Goal: Check status

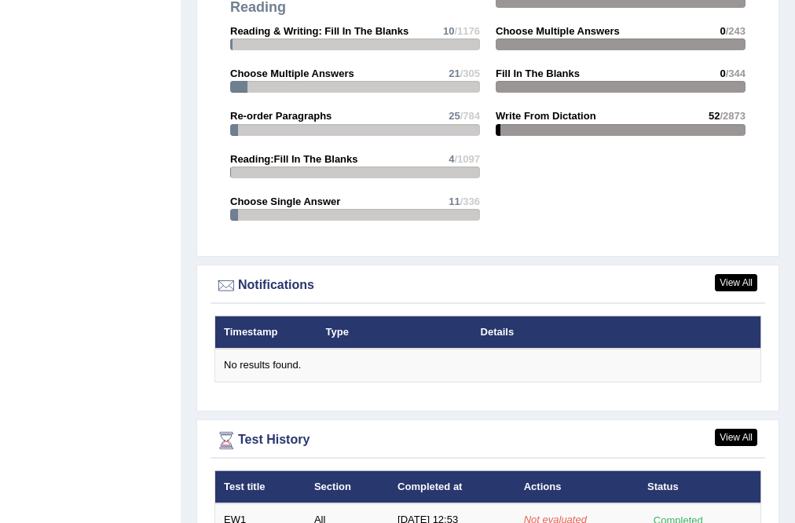
scroll to position [1785, 0]
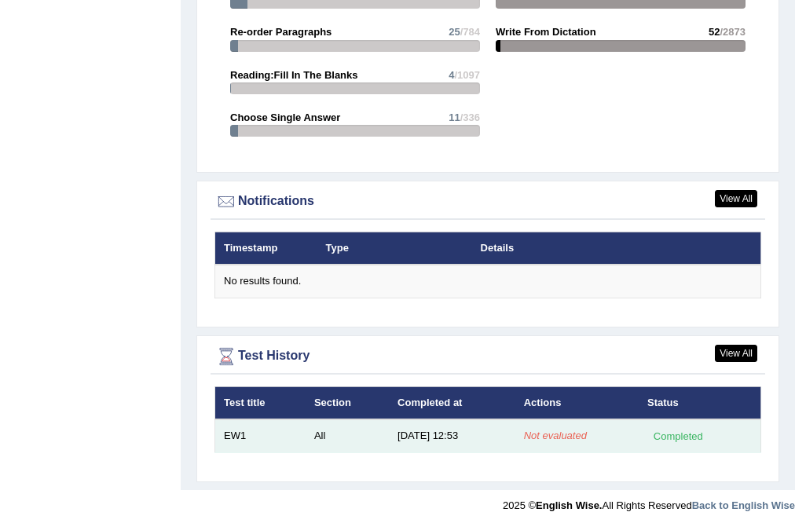
click at [411, 432] on td "[DATE] 12:53" at bounding box center [452, 435] width 126 height 33
click at [314, 431] on td "All" at bounding box center [346, 435] width 83 height 33
click at [313, 431] on td "All" at bounding box center [346, 435] width 83 height 33
click at [702, 433] on div "Completed" at bounding box center [677, 436] width 61 height 16
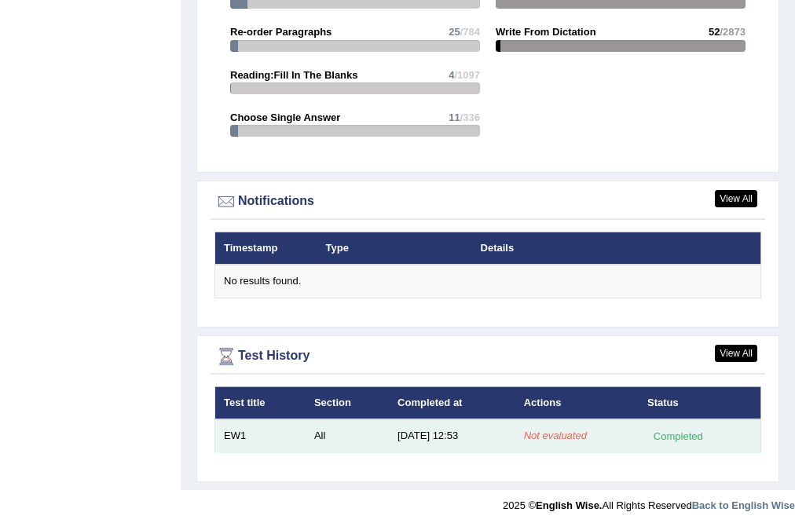
click at [702, 433] on div "Completed" at bounding box center [677, 436] width 61 height 16
click at [547, 433] on em "Not evaluated" at bounding box center [555, 435] width 63 height 12
click at [546, 433] on em "Not evaluated" at bounding box center [555, 435] width 63 height 12
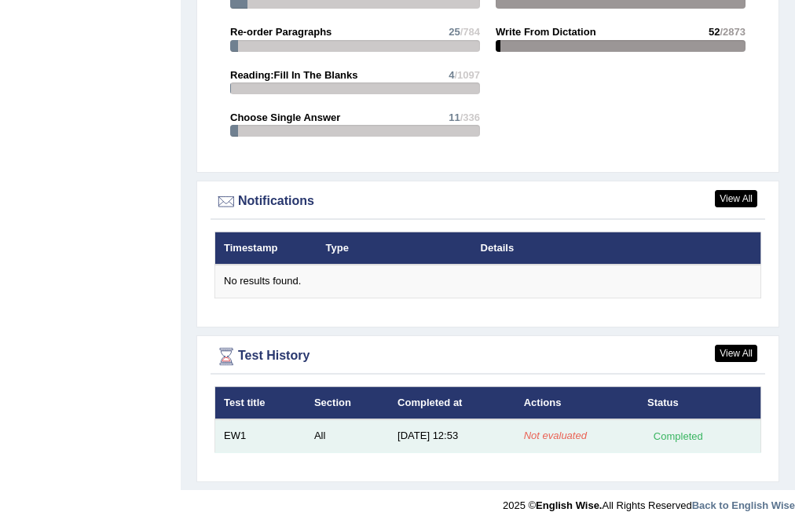
click at [546, 433] on em "Not evaluated" at bounding box center [555, 435] width 63 height 12
click at [418, 426] on td "[DATE] 12:53" at bounding box center [452, 435] width 126 height 33
click at [416, 425] on td "[DATE] 12:53" at bounding box center [452, 435] width 126 height 33
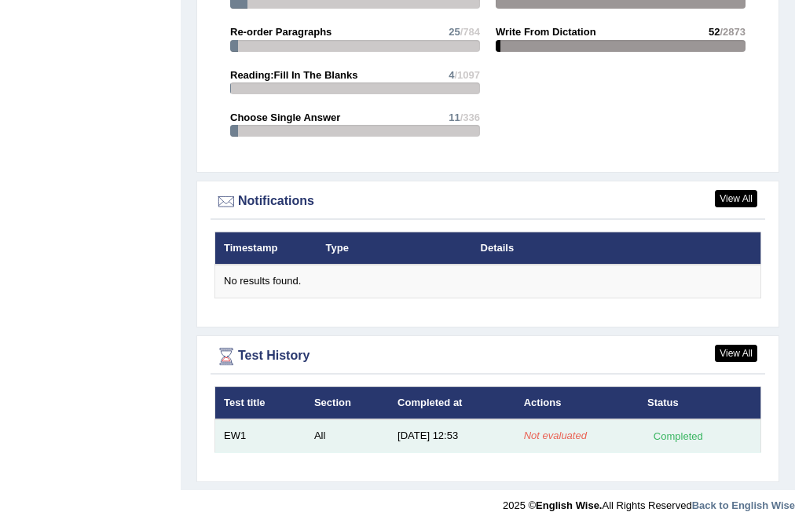
click at [416, 425] on td "[DATE] 12:53" at bounding box center [452, 435] width 126 height 33
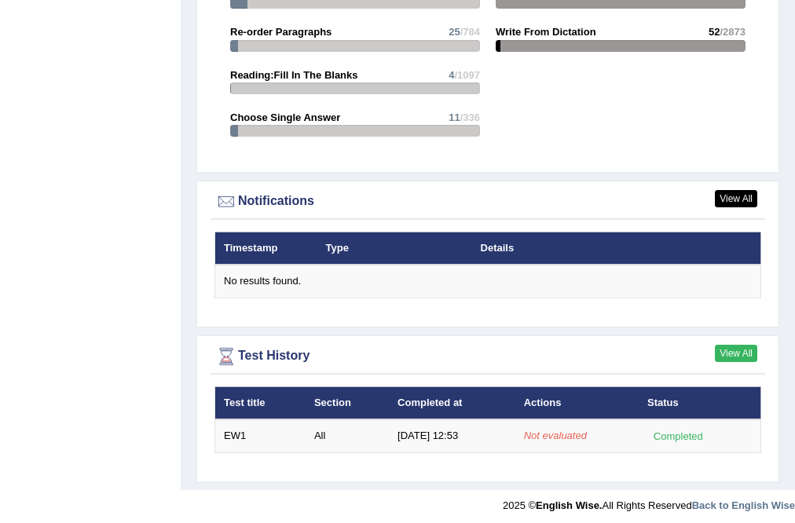
click at [750, 345] on link "View All" at bounding box center [736, 353] width 42 height 17
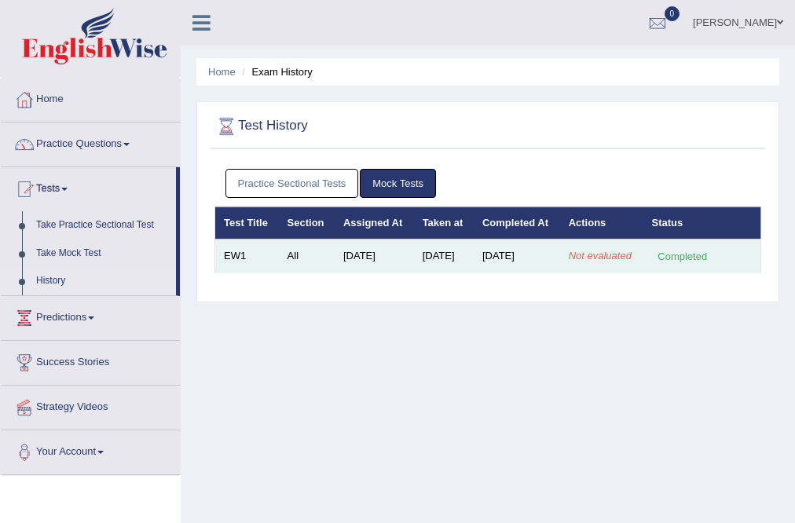
click at [606, 261] on em "Not evaluated" at bounding box center [599, 256] width 63 height 12
click at [520, 265] on td "Aug 29, 2025" at bounding box center [516, 255] width 86 height 33
click at [291, 272] on td "All" at bounding box center [307, 255] width 56 height 33
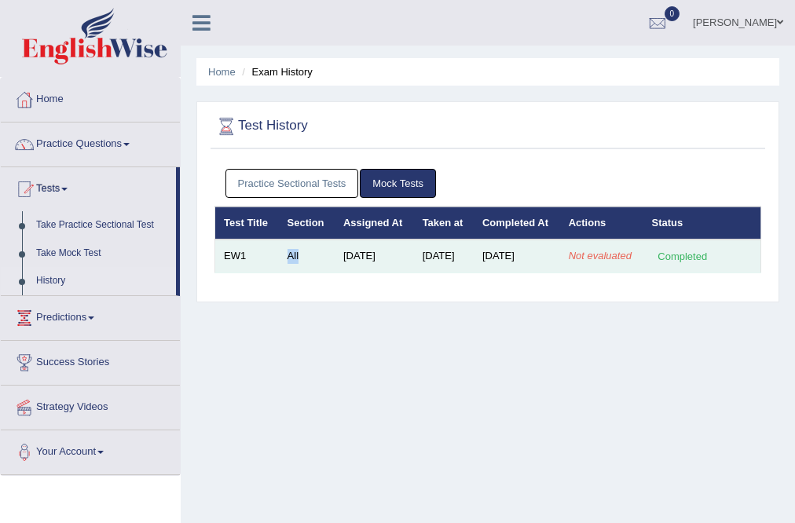
click at [291, 272] on td "All" at bounding box center [307, 255] width 56 height 33
click at [705, 265] on div "Completed" at bounding box center [682, 256] width 61 height 16
click at [232, 272] on td "EW1" at bounding box center [247, 255] width 64 height 33
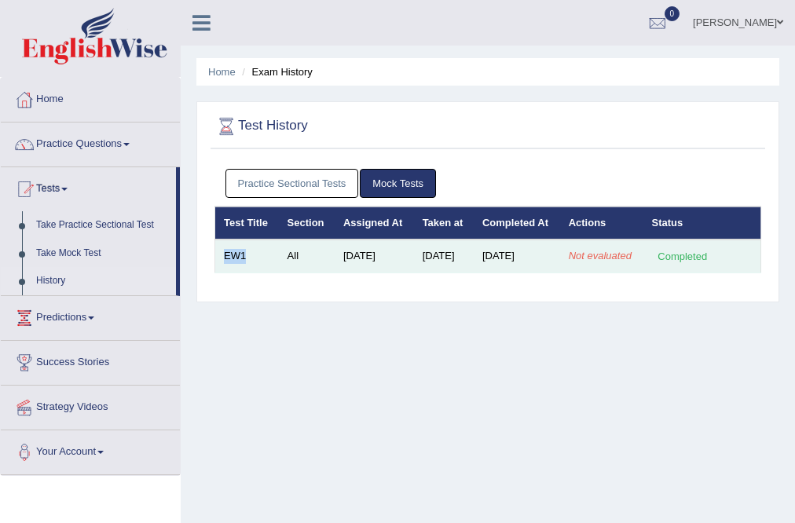
click at [231, 272] on td "EW1" at bounding box center [247, 255] width 64 height 33
